Goal: Ask a question

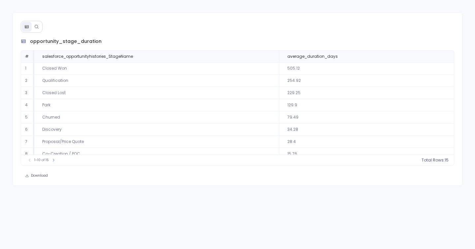
click at [35, 23] on button at bounding box center [37, 27] width 10 height 10
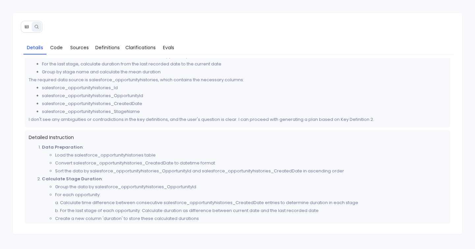
scroll to position [77, 0]
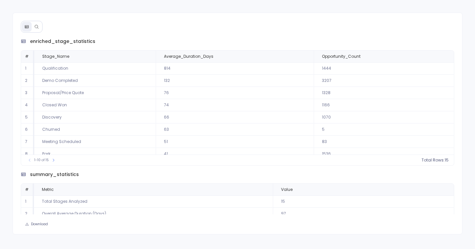
click at [37, 31] on button at bounding box center [37, 27] width 10 height 10
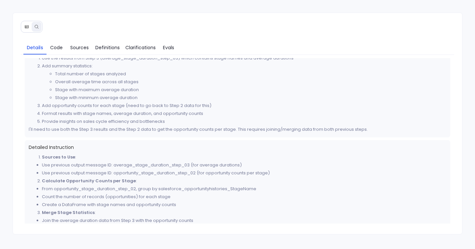
scroll to position [27, 0]
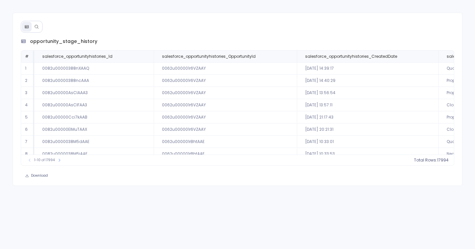
click at [34, 32] on div at bounding box center [32, 27] width 22 height 12
click at [34, 28] on icon at bounding box center [36, 26] width 5 height 5
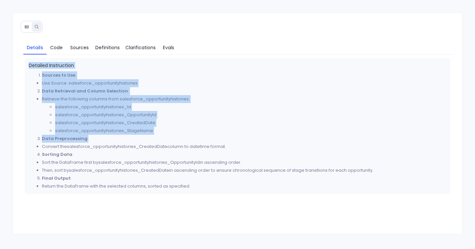
drag, startPoint x: 28, startPoint y: 66, endPoint x: 134, endPoint y: 150, distance: 135.6
click at [134, 150] on div "Detailed Instruction Sources to Use : Use Source: salesforce_opportunityhistori…" at bounding box center [238, 126] width 426 height 136
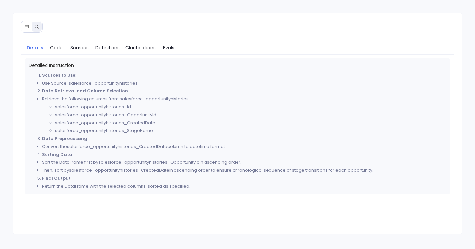
click at [195, 188] on li "Return the DataFrame with the selected columns, sorted as specified." at bounding box center [244, 186] width 405 height 8
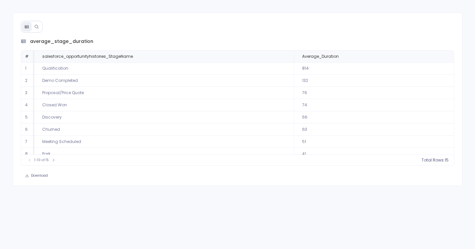
click at [36, 28] on icon at bounding box center [36, 26] width 5 height 5
